Goal: Book appointment/travel/reservation

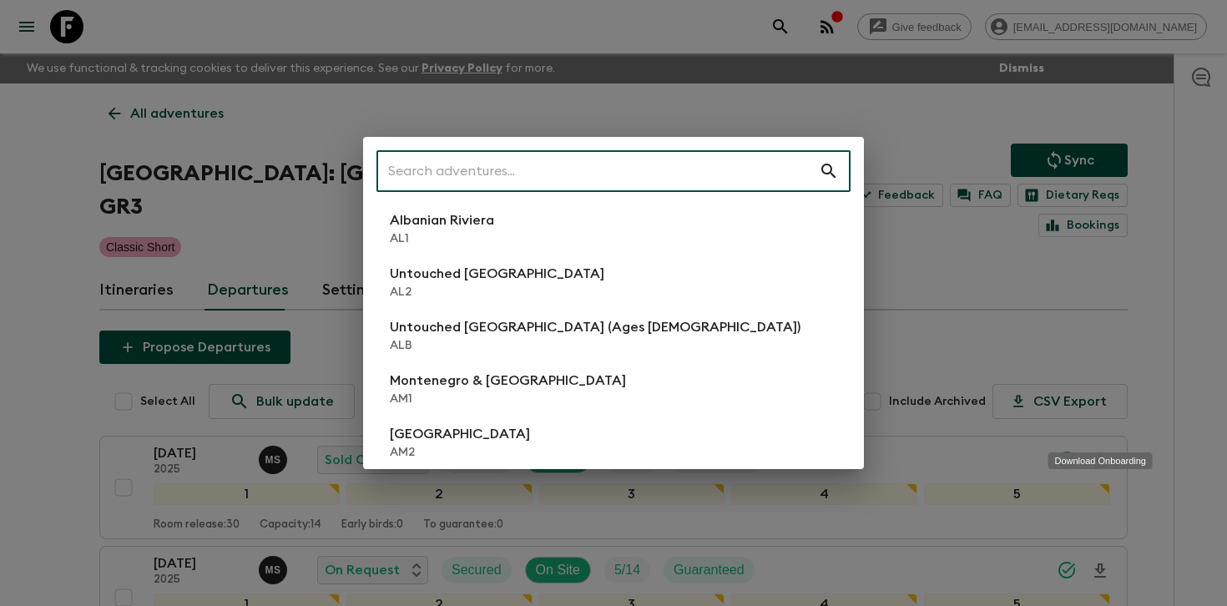
scroll to position [243, 0]
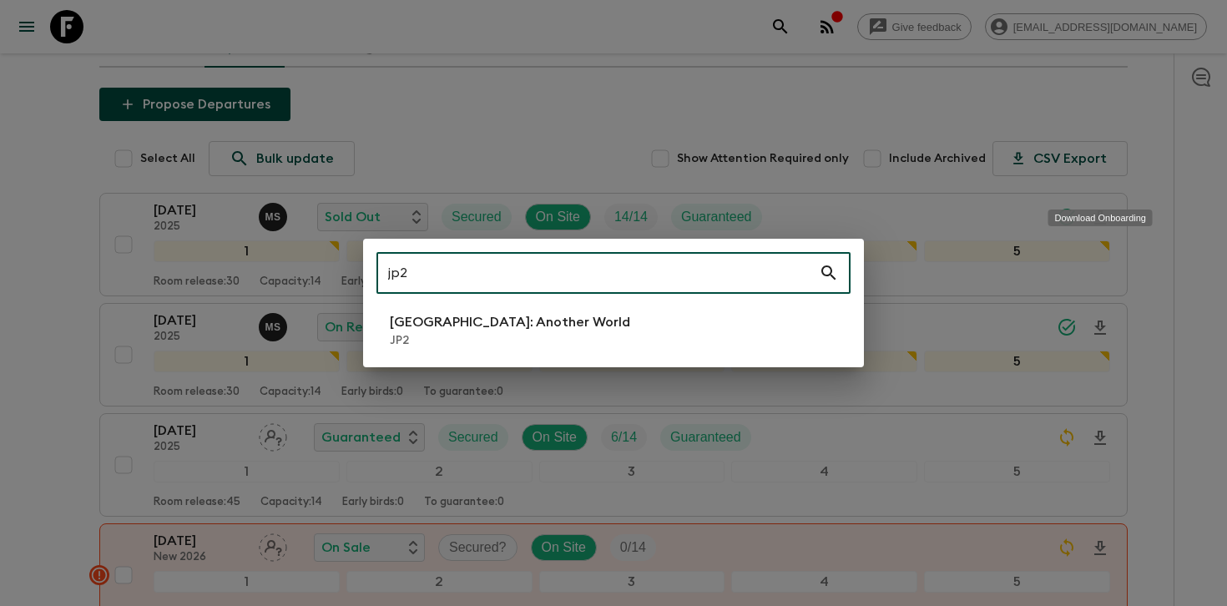
type input "jp2"
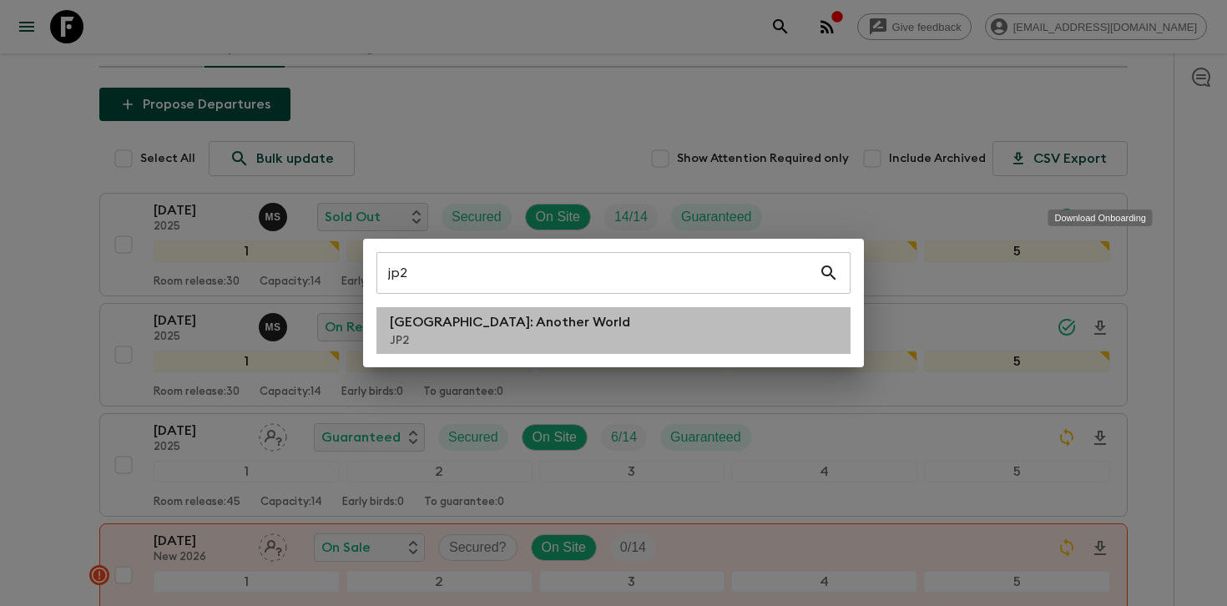
click at [587, 334] on li "[GEOGRAPHIC_DATA]: Another World JP2" at bounding box center [613, 330] width 474 height 47
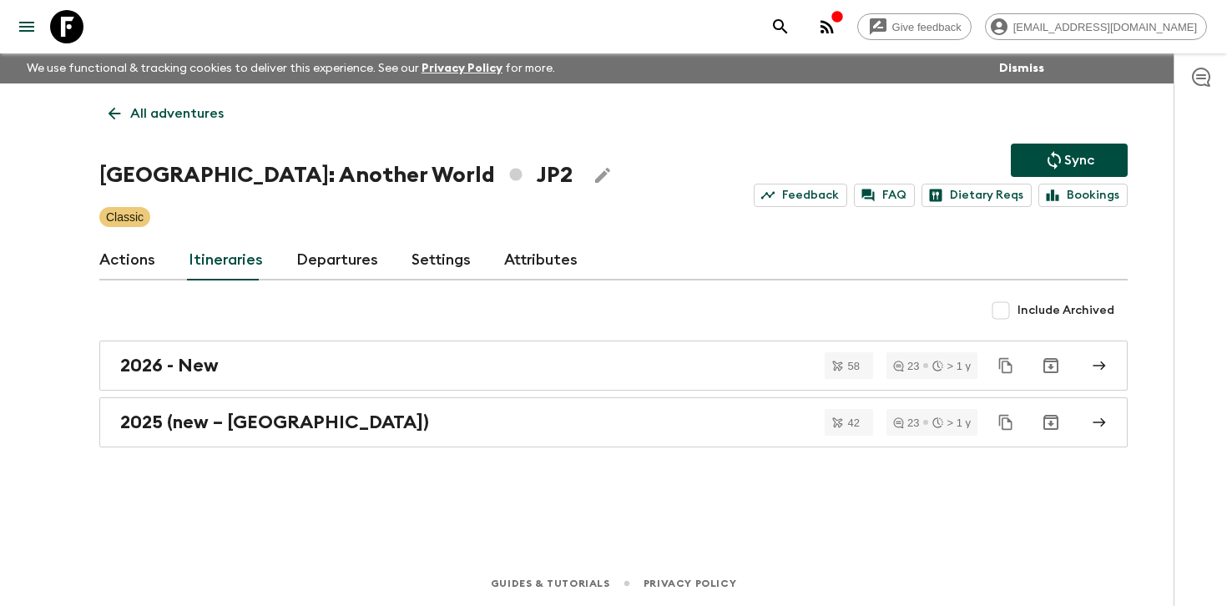
click at [335, 278] on link "Departures" at bounding box center [337, 260] width 82 height 40
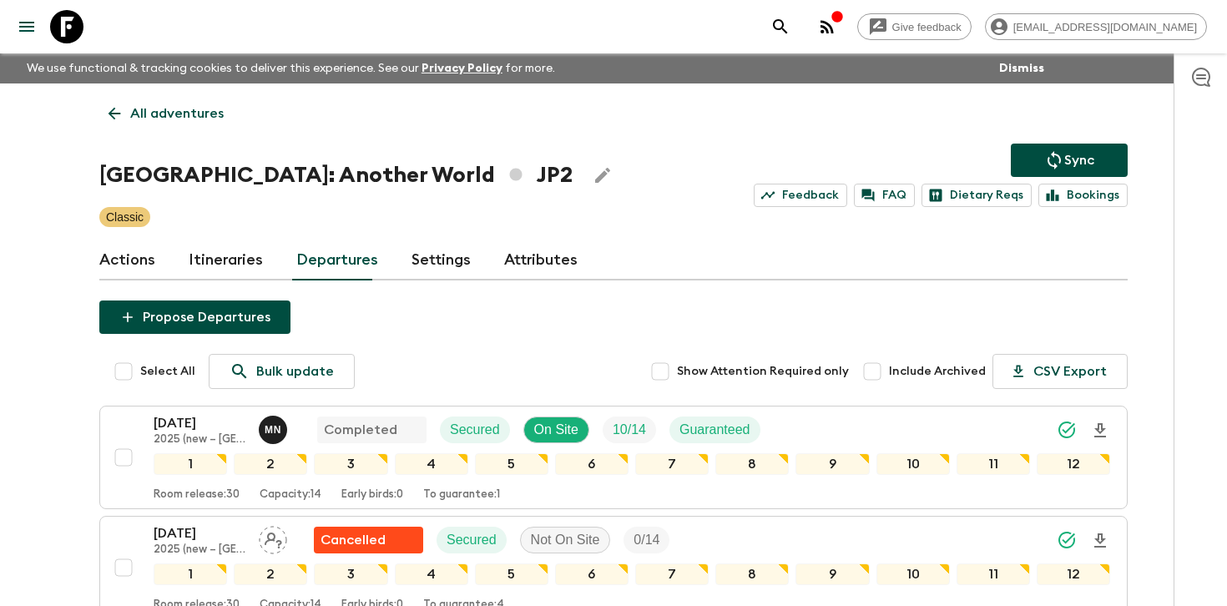
scroll to position [136, 0]
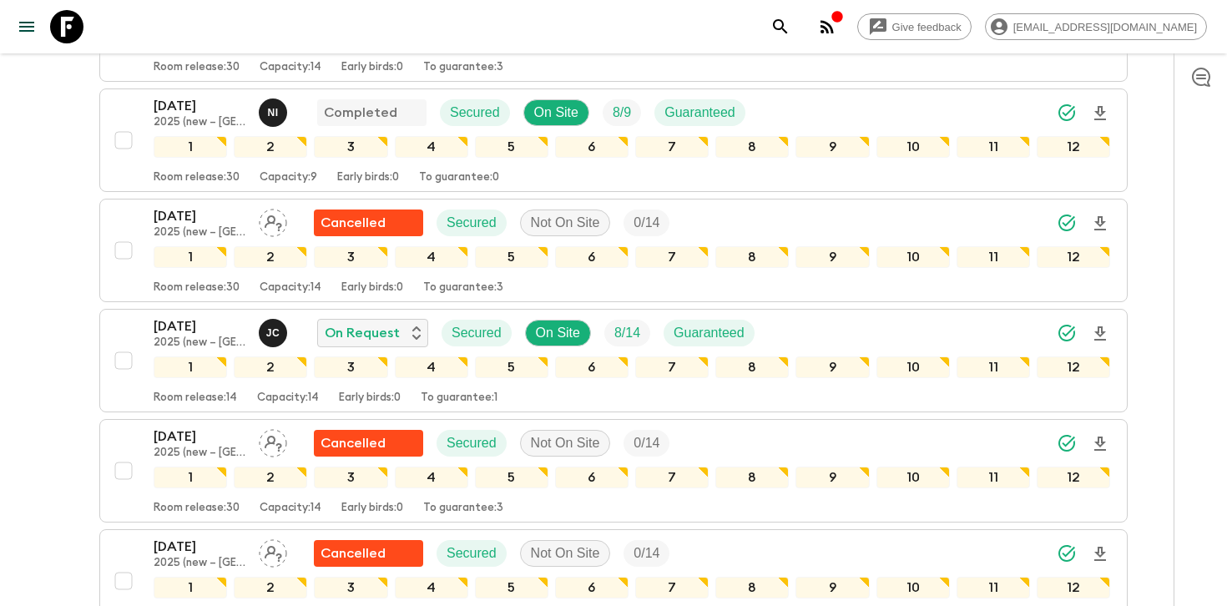
scroll to position [2542, 0]
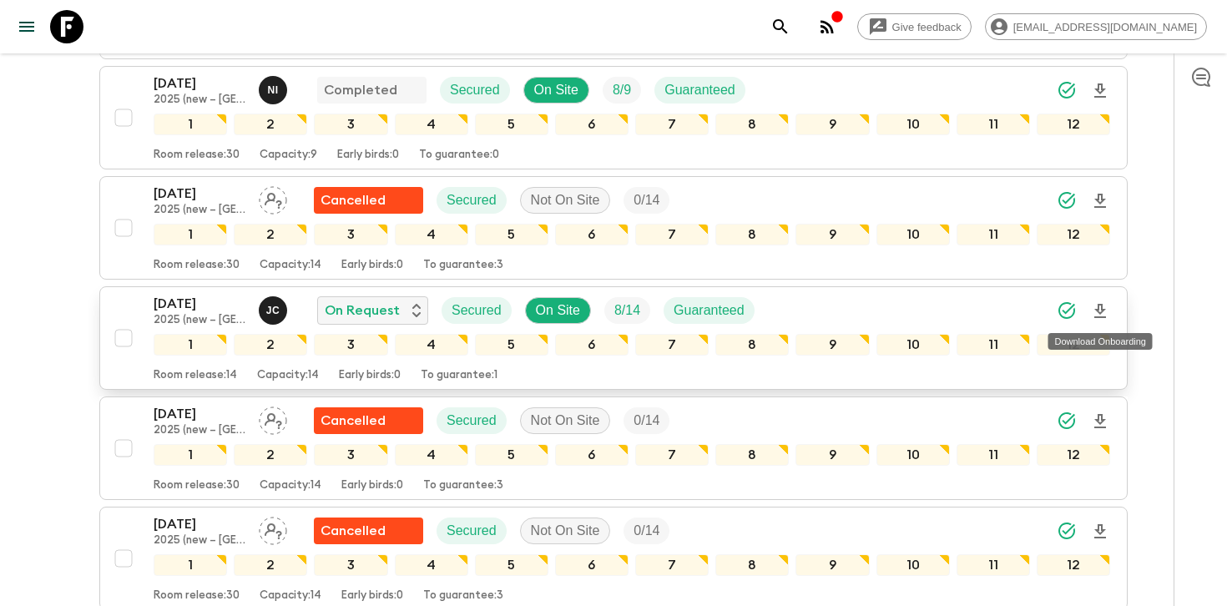
click at [1099, 309] on icon "Download Onboarding" at bounding box center [1100, 311] width 20 height 20
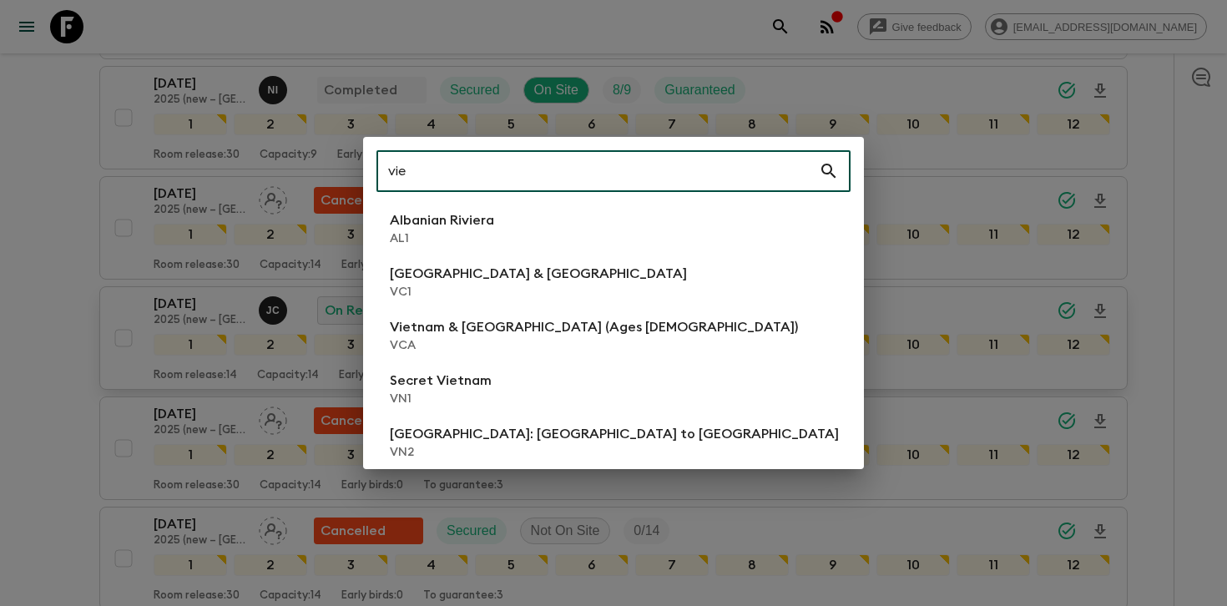
type input "vie"
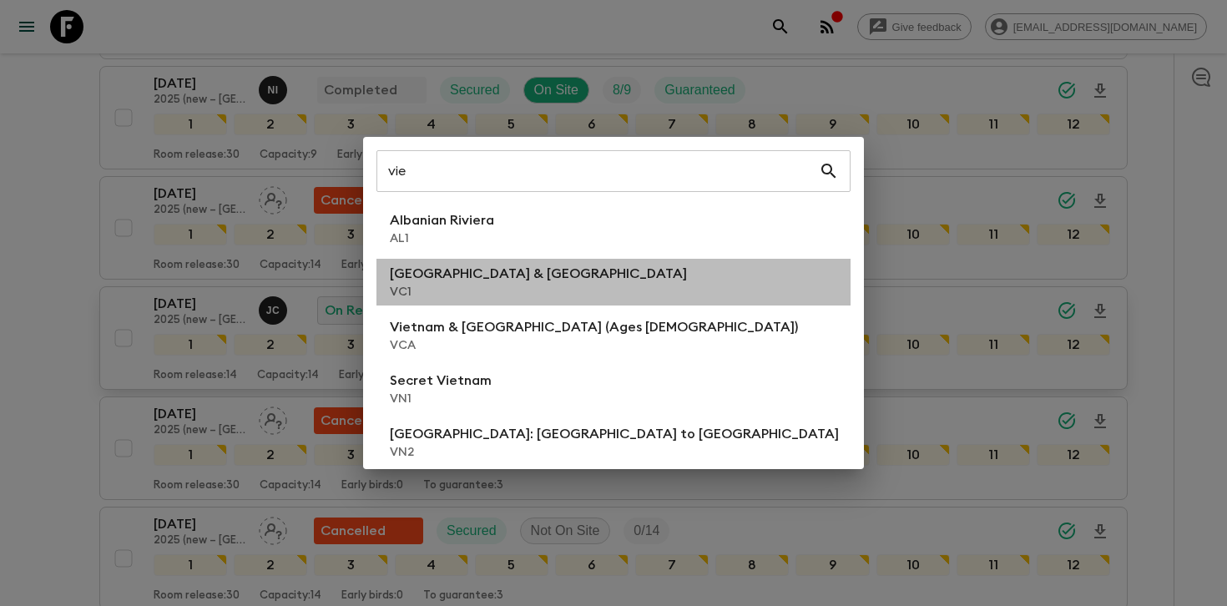
click at [599, 277] on li "Vietnam & Cambodia VC1" at bounding box center [613, 282] width 474 height 47
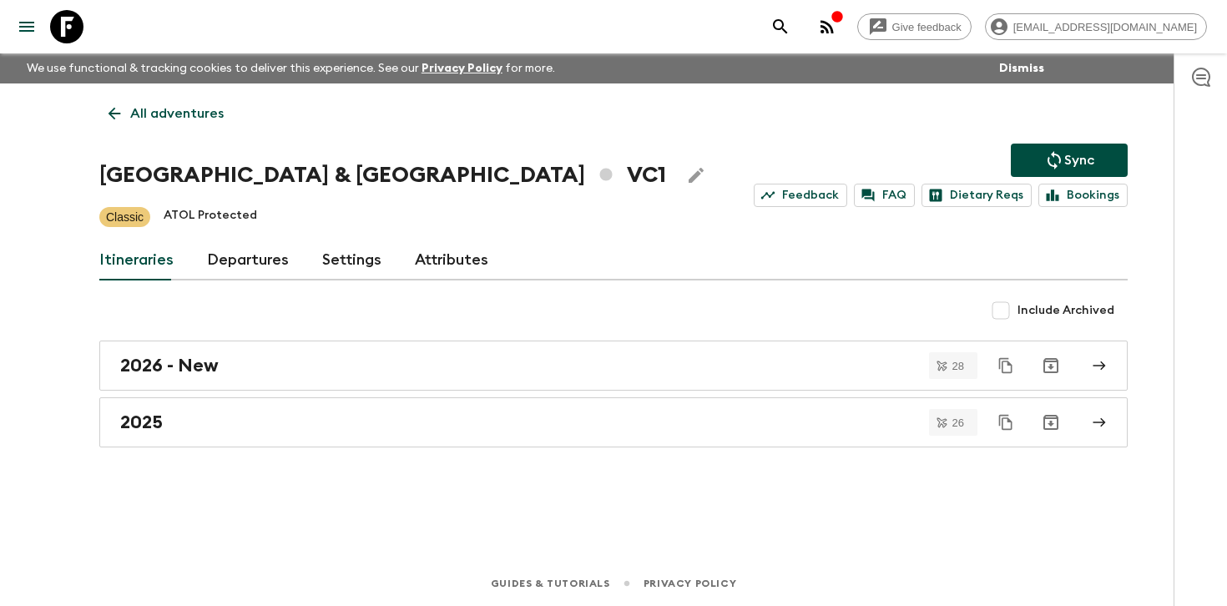
click at [270, 268] on link "Departures" at bounding box center [248, 260] width 82 height 40
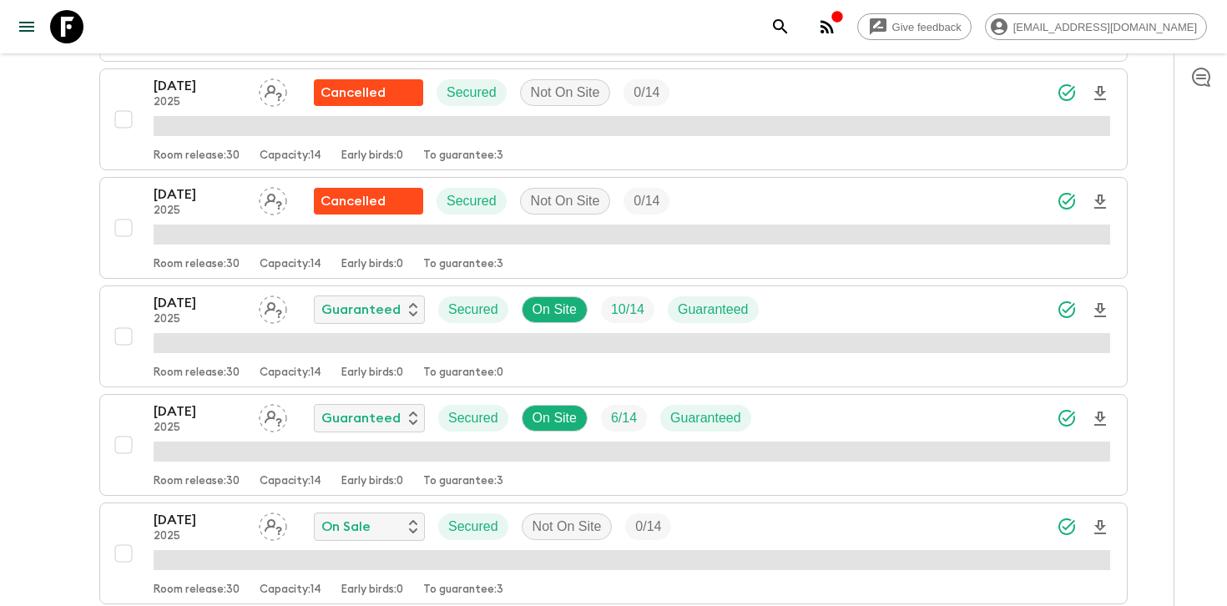
scroll to position [1544, 0]
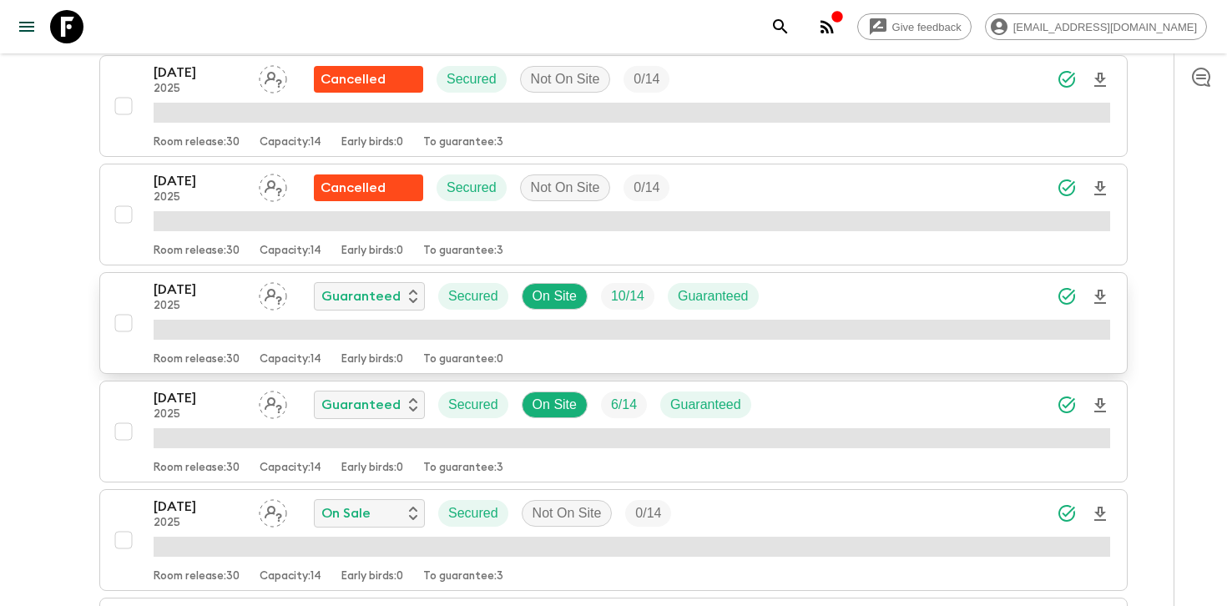
click at [958, 299] on div "[DATE] 2025 Guaranteed Secured On Site 10 / 14 Guaranteed" at bounding box center [632, 296] width 956 height 33
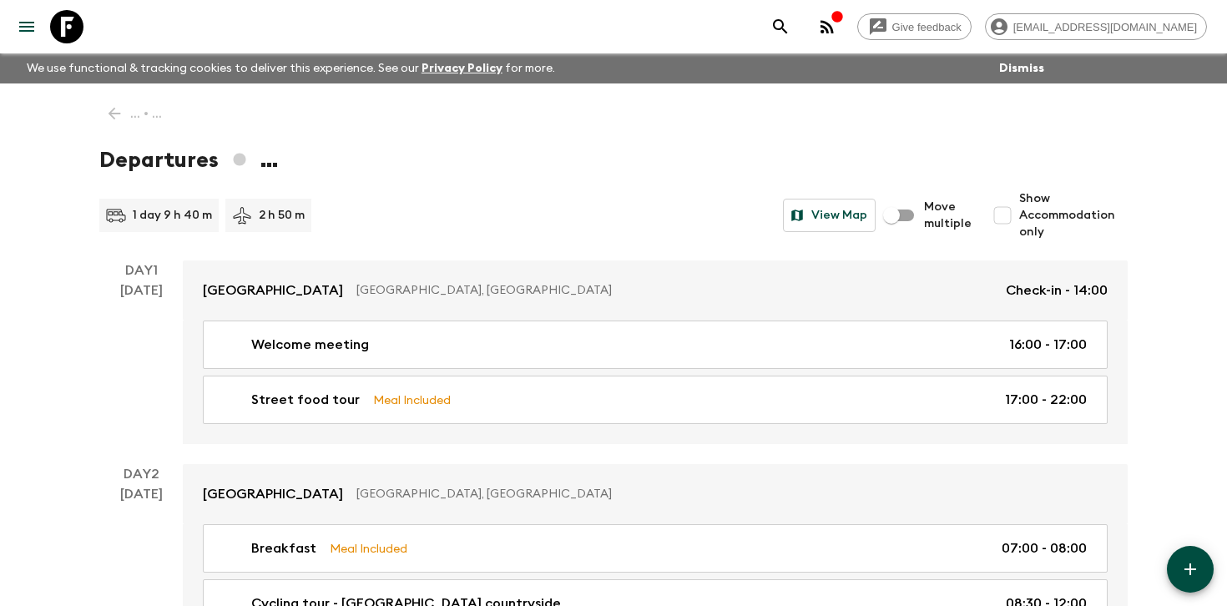
click at [1067, 208] on span "Show Accommodation only" at bounding box center [1073, 215] width 108 height 50
click at [1019, 208] on input "Show Accommodation only" at bounding box center [1001, 215] width 33 height 33
checkbox input "true"
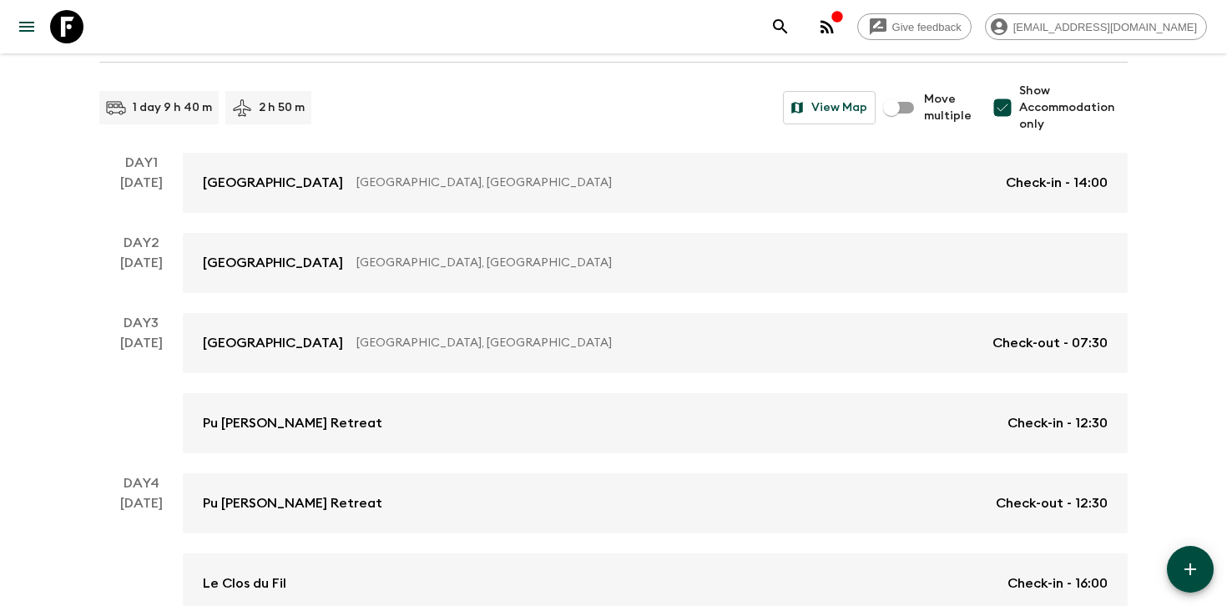
scroll to position [1503, 0]
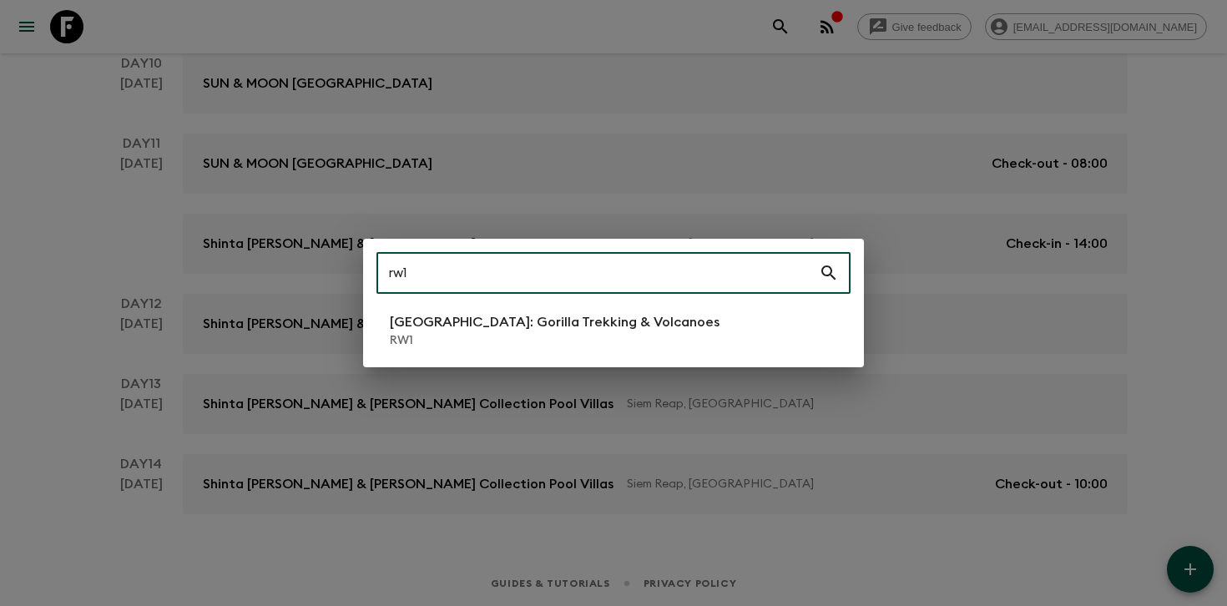
type input "rw1"
click at [403, 351] on li "[GEOGRAPHIC_DATA]: Gorilla Trekking & Volcanoes RW1" at bounding box center [613, 330] width 474 height 47
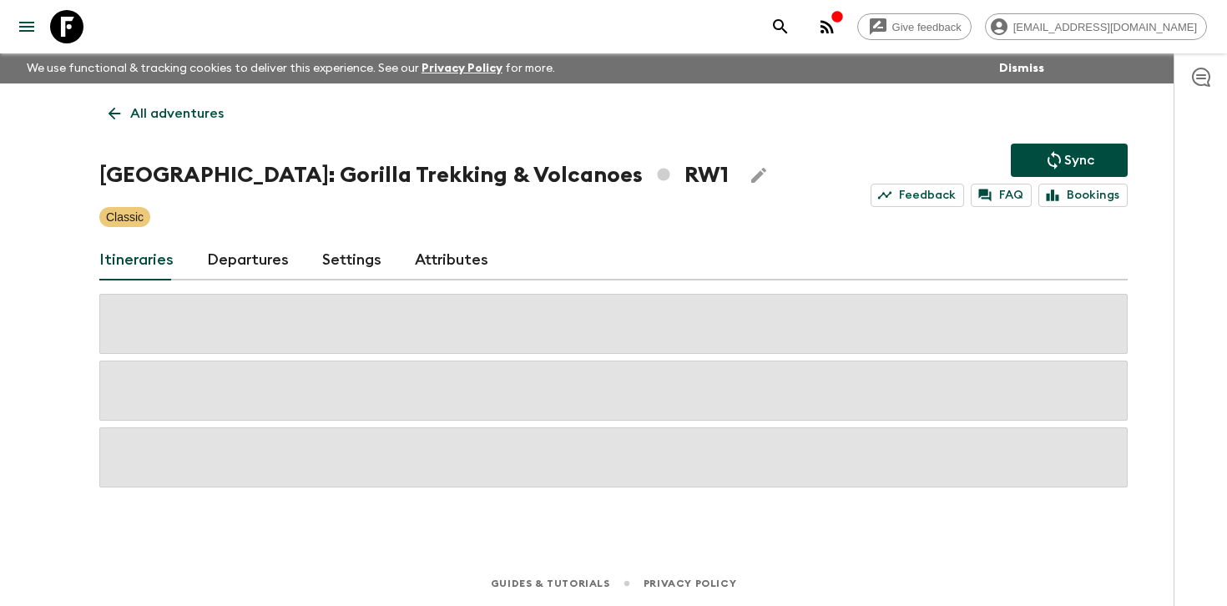
click at [246, 157] on div "[GEOGRAPHIC_DATA]: Gorilla Trekking & Volcanoes RW1 Sync Feedback FAQ Bookings" at bounding box center [613, 175] width 1028 height 63
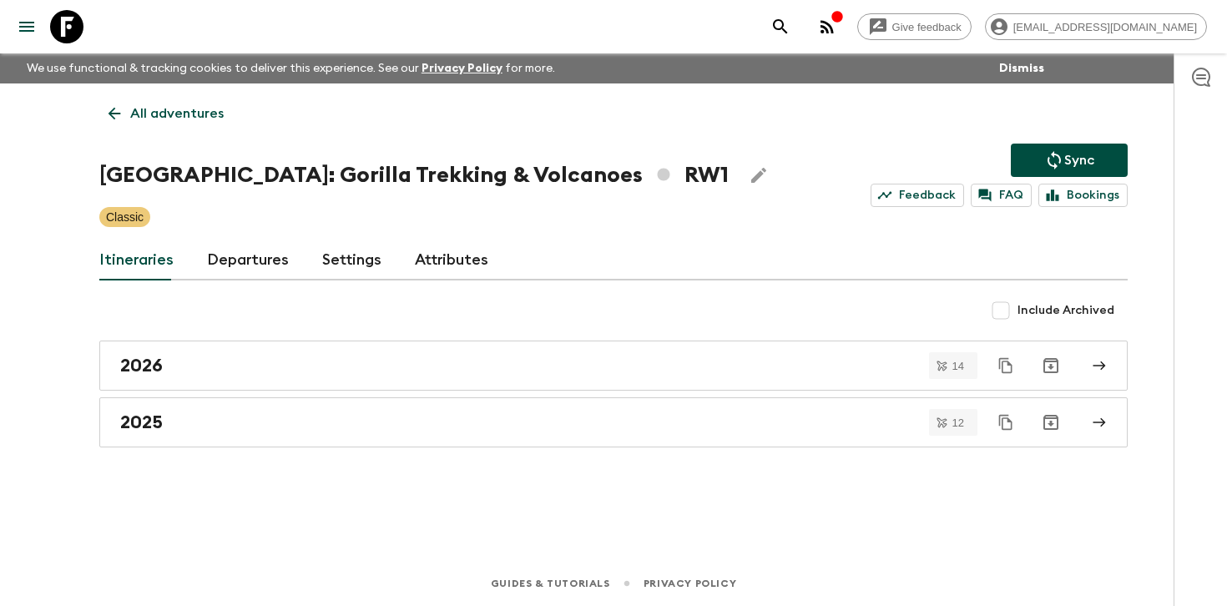
click at [254, 250] on link "Departures" at bounding box center [248, 260] width 82 height 40
